Goal: Information Seeking & Learning: Learn about a topic

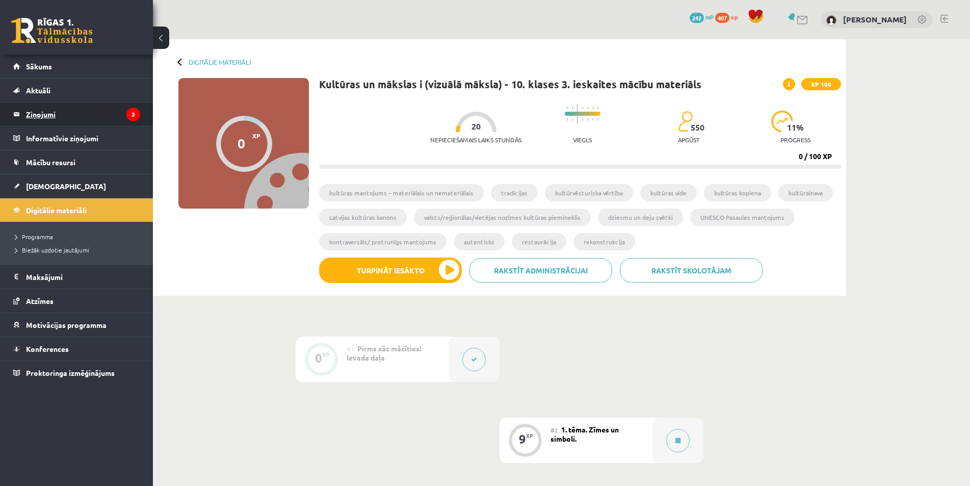
scroll to position [102, 0]
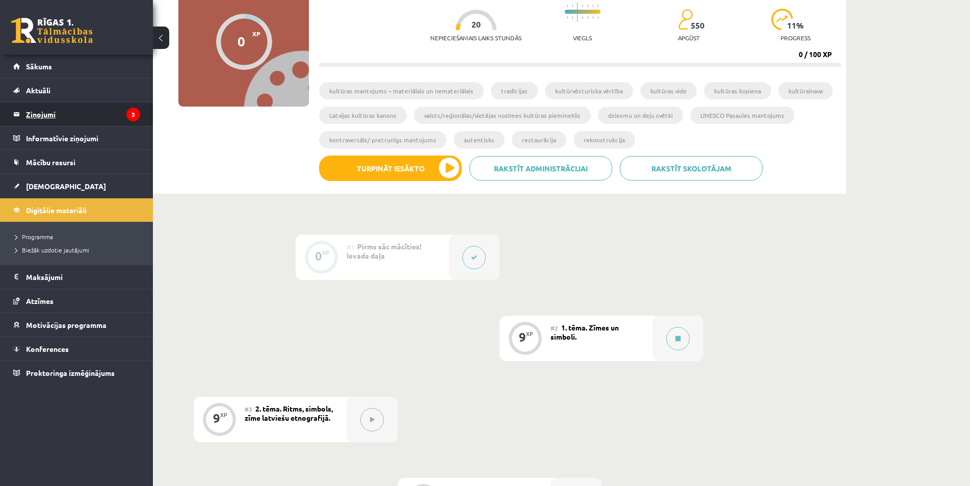
click at [48, 111] on legend "Ziņojumi 3" at bounding box center [83, 113] width 114 height 23
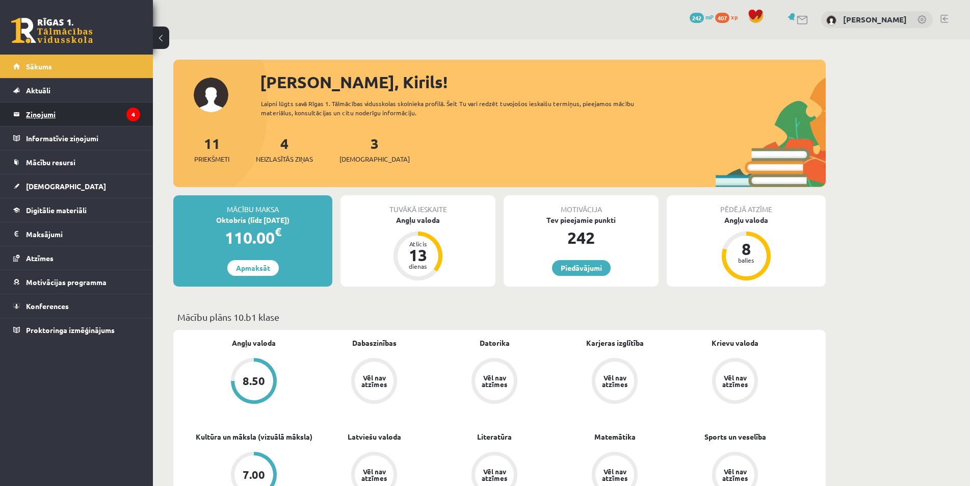
click at [91, 114] on legend "Ziņojumi 4" at bounding box center [83, 113] width 114 height 23
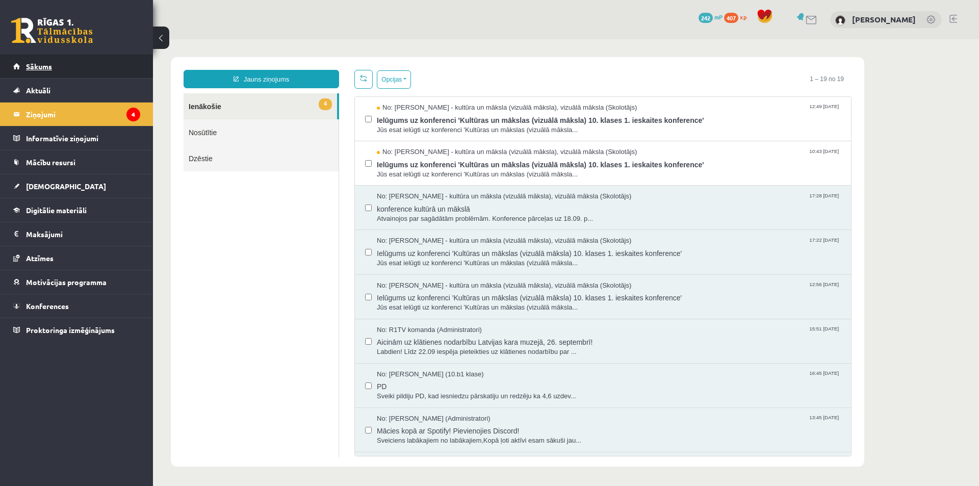
click at [49, 60] on link "Sākums" at bounding box center [76, 66] width 127 height 23
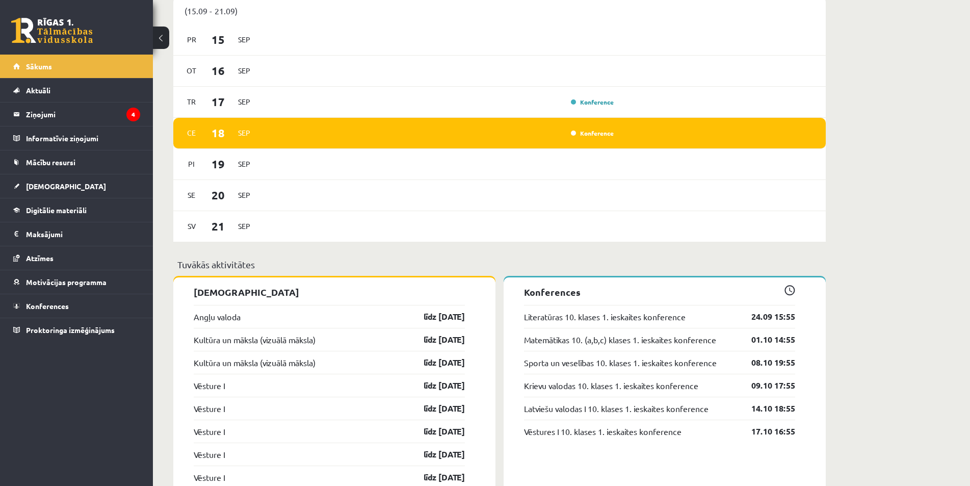
scroll to position [357, 0]
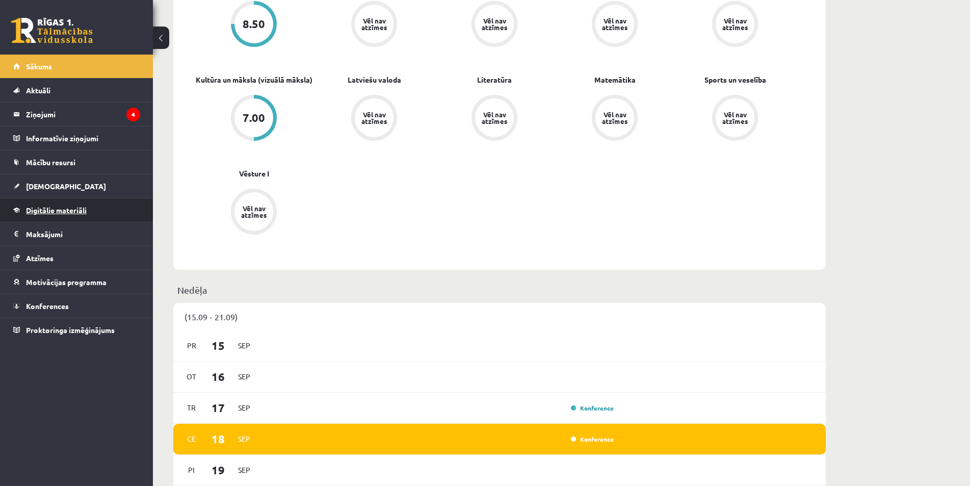
click at [70, 207] on span "Digitālie materiāli" at bounding box center [56, 210] width 61 height 9
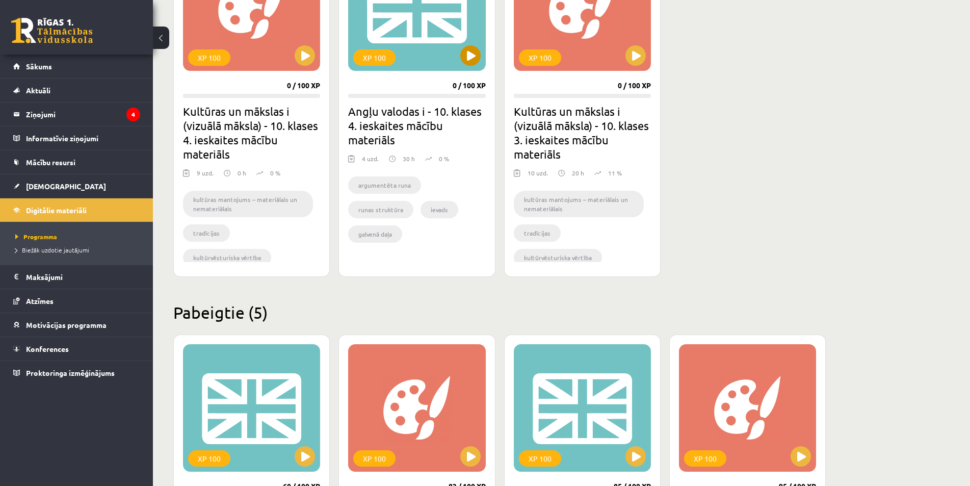
scroll to position [153, 0]
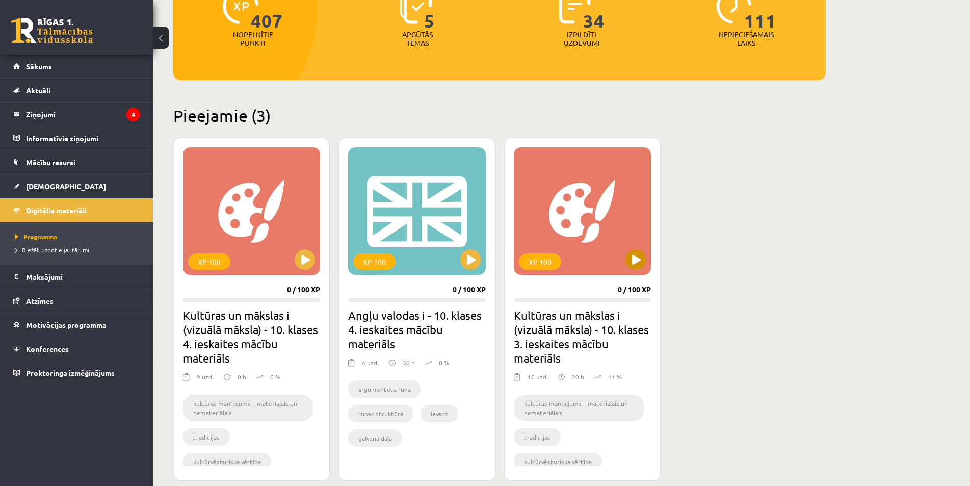
click at [625, 269] on div "XP 100" at bounding box center [582, 210] width 137 height 127
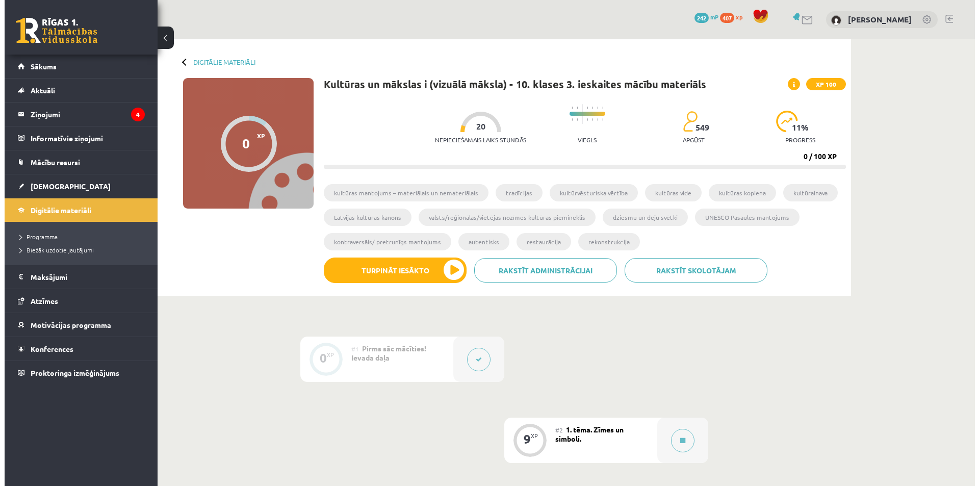
scroll to position [306, 0]
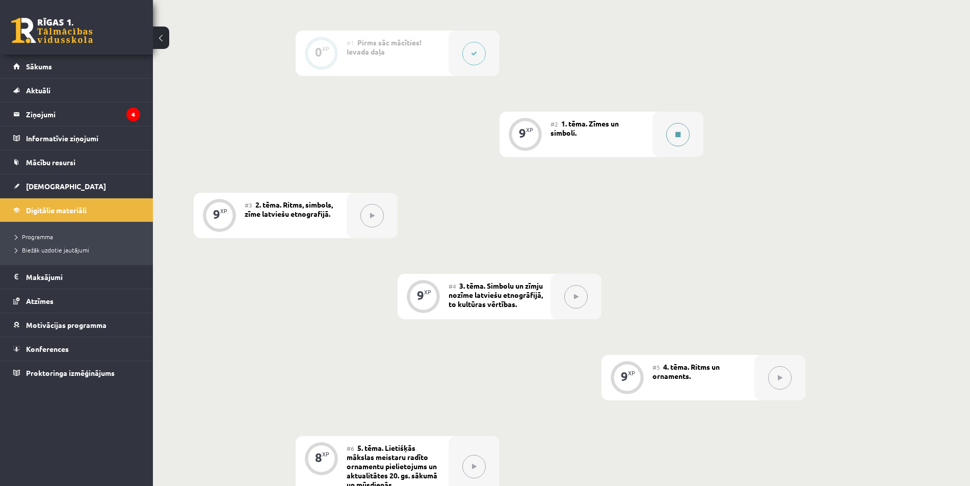
click at [686, 143] on div at bounding box center [678, 134] width 51 height 45
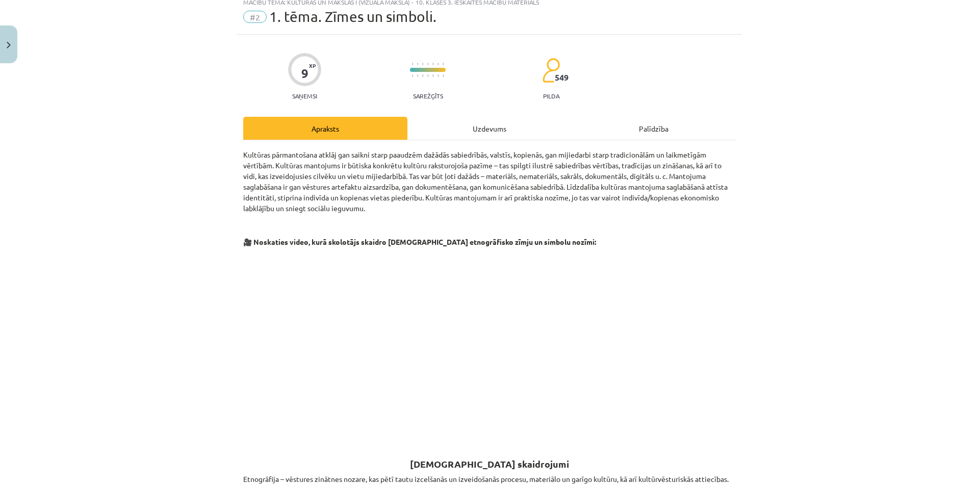
scroll to position [0, 0]
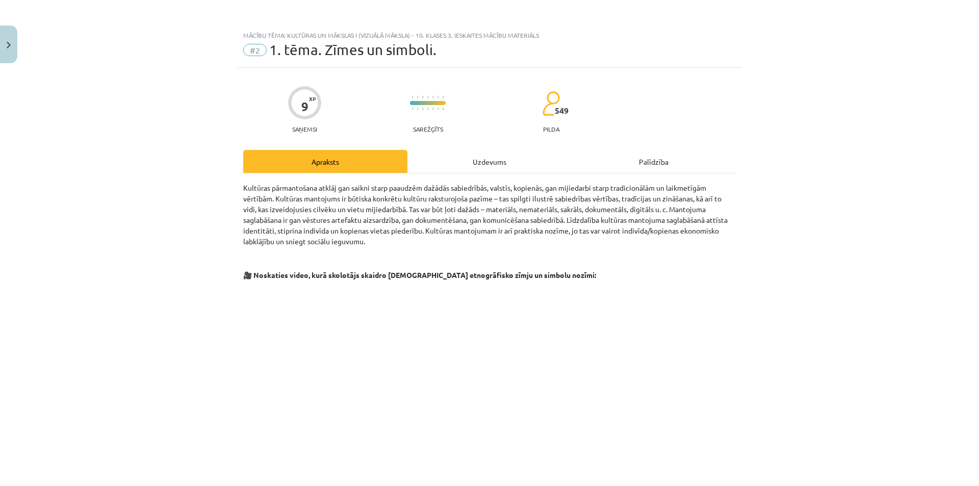
click at [474, 158] on div "Uzdevums" at bounding box center [489, 161] width 164 height 23
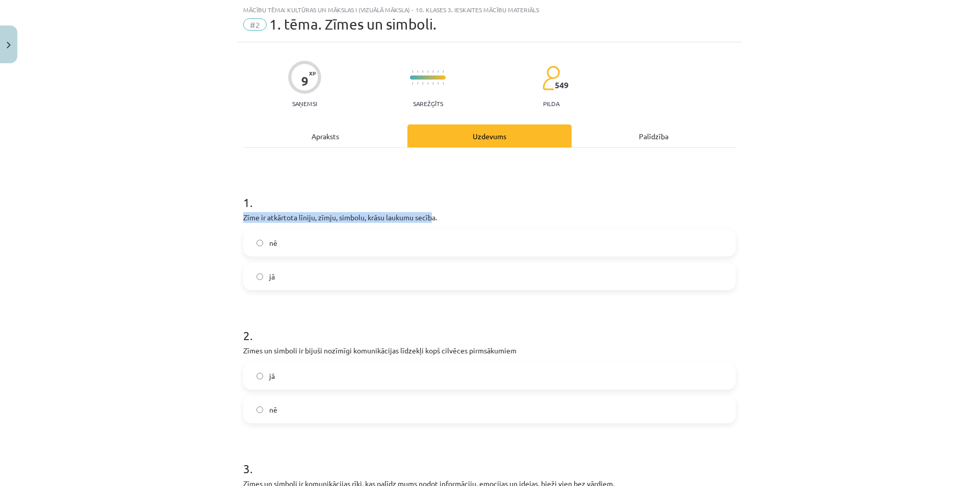
drag, startPoint x: 240, startPoint y: 221, endPoint x: 455, endPoint y: 209, distance: 215.5
click at [441, 209] on div "Mācību tēma: Kultūras un mākslas i (vizuālā māksla) - 10. klases 3. ieskaites m…" at bounding box center [489, 243] width 979 height 486
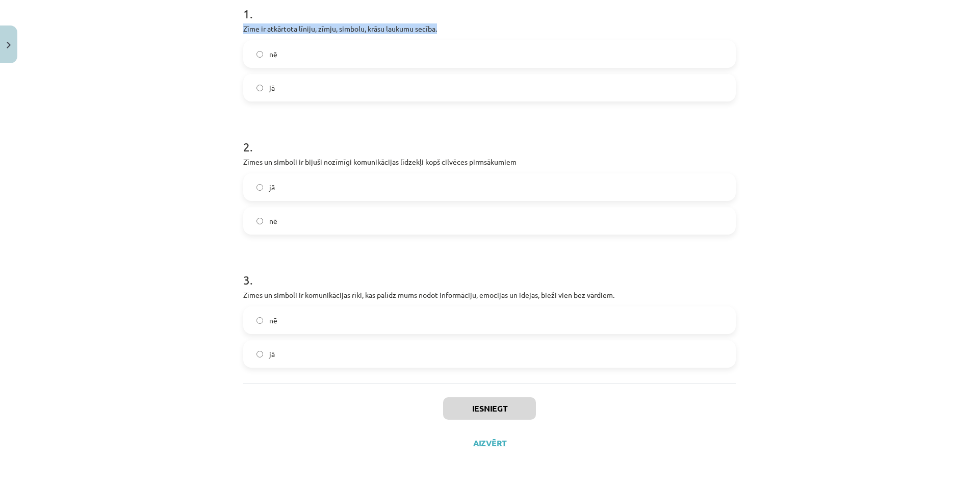
scroll to position [0, 0]
